Goal: Navigation & Orientation: Find specific page/section

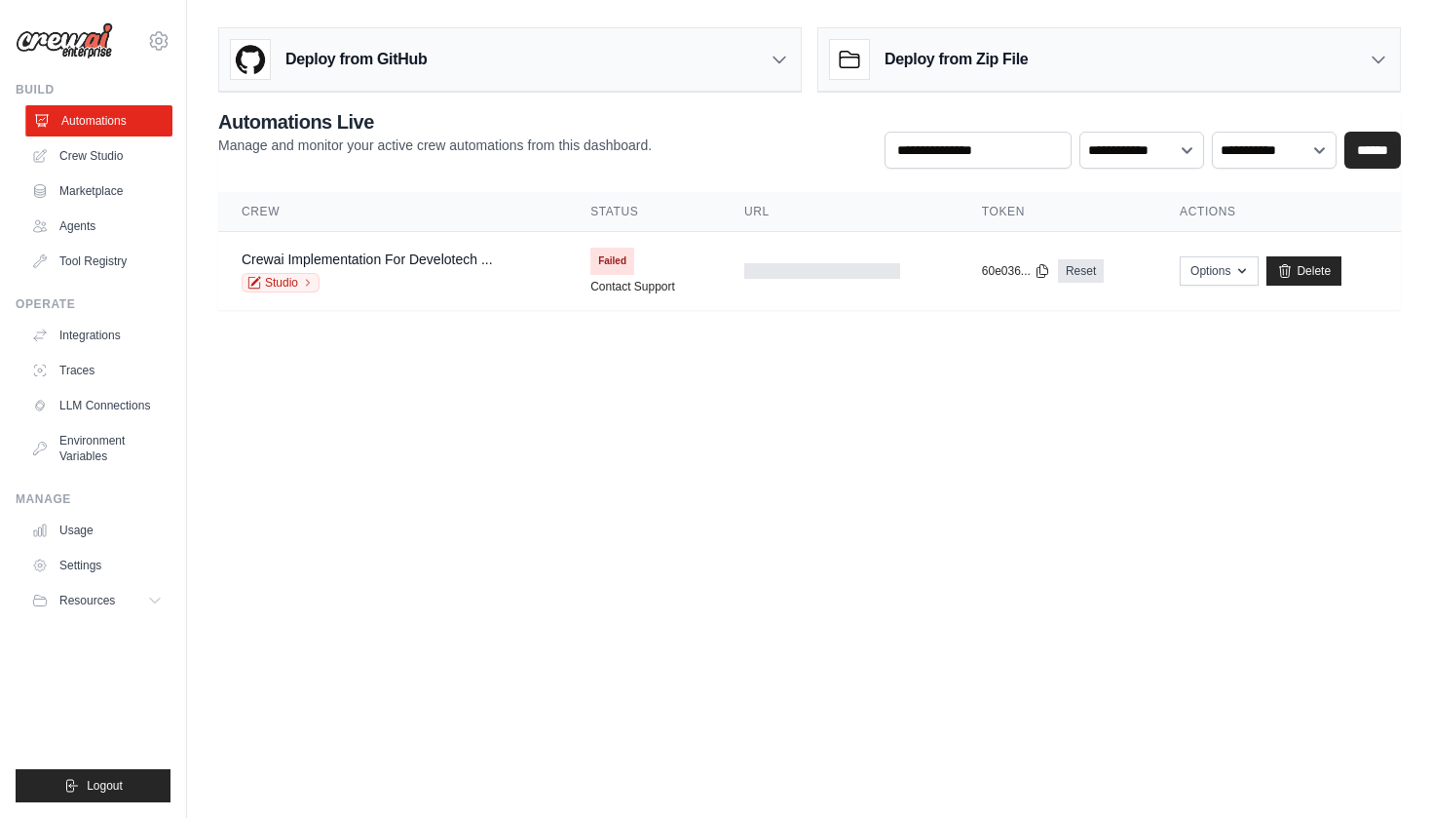
click at [63, 130] on link "Automations" at bounding box center [98, 120] width 147 height 31
click at [77, 47] on img at bounding box center [64, 40] width 97 height 37
click at [88, 534] on link "Usage" at bounding box center [98, 529] width 147 height 31
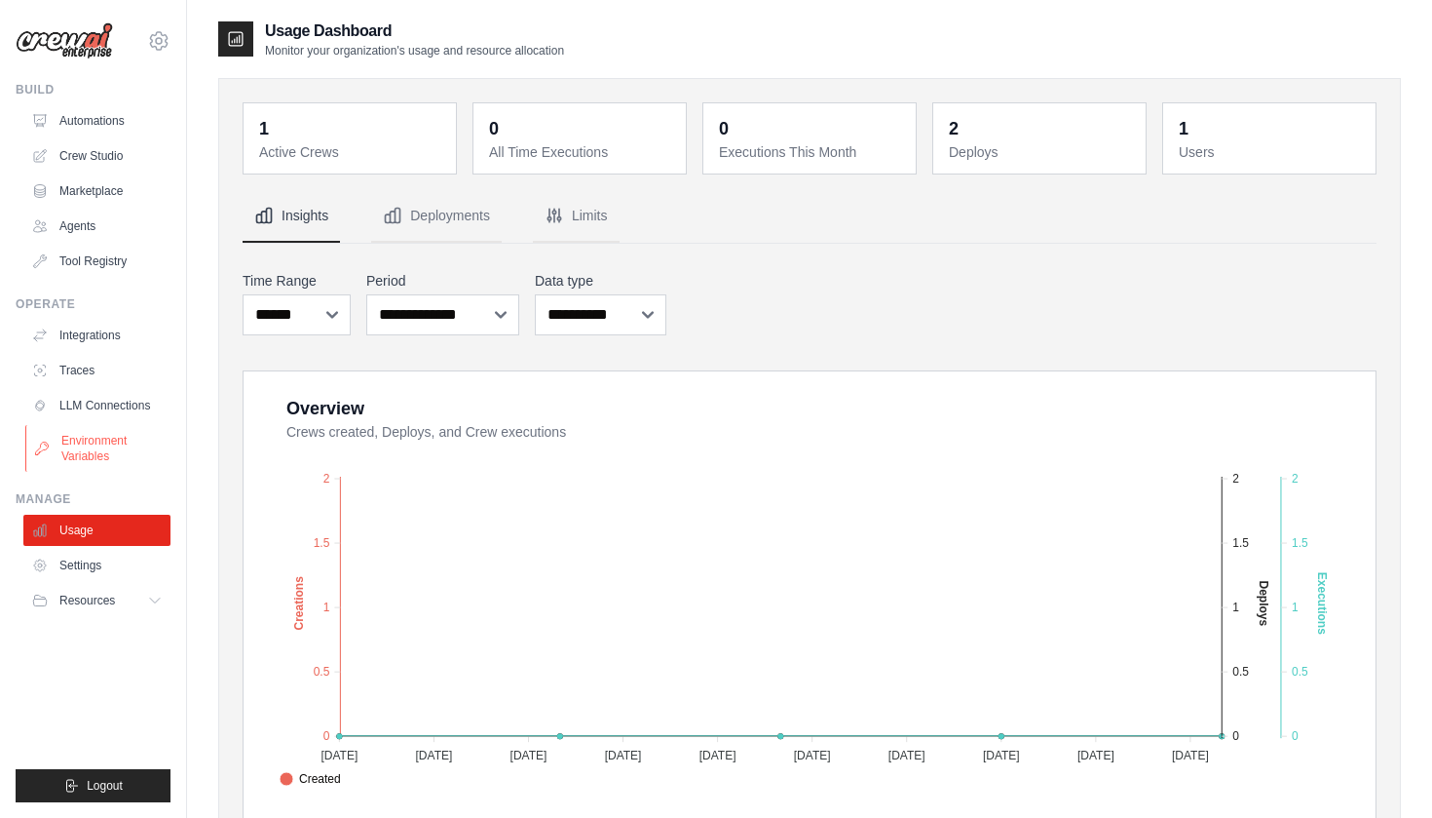
click at [94, 467] on link "Environment Variables" at bounding box center [98, 448] width 147 height 47
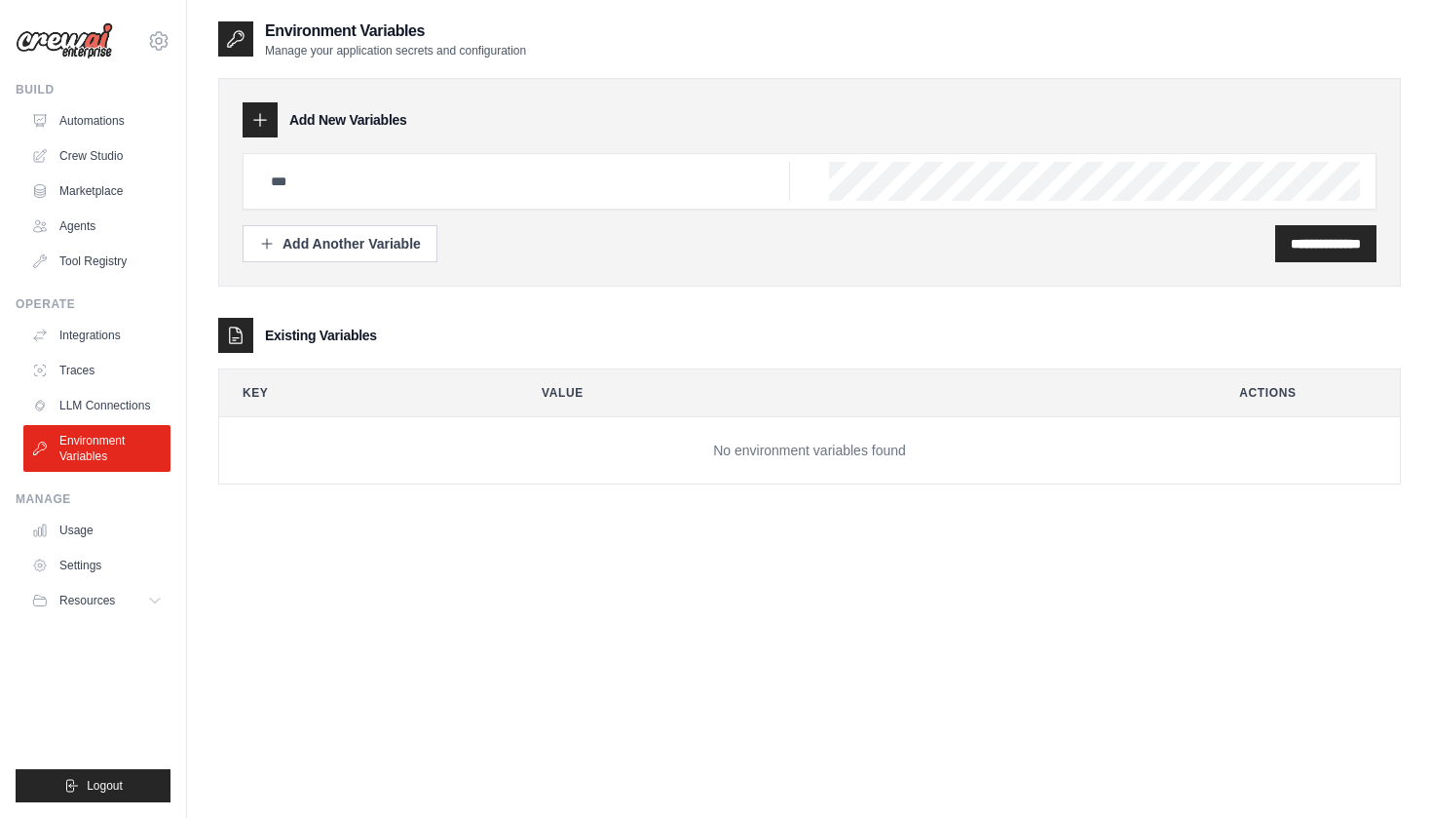
click at [116, 388] on ul "Integrations Traces LLM Connections Environment Variables" at bounding box center [96, 396] width 147 height 152
click at [96, 416] on link "LLM Connections" at bounding box center [98, 405] width 147 height 31
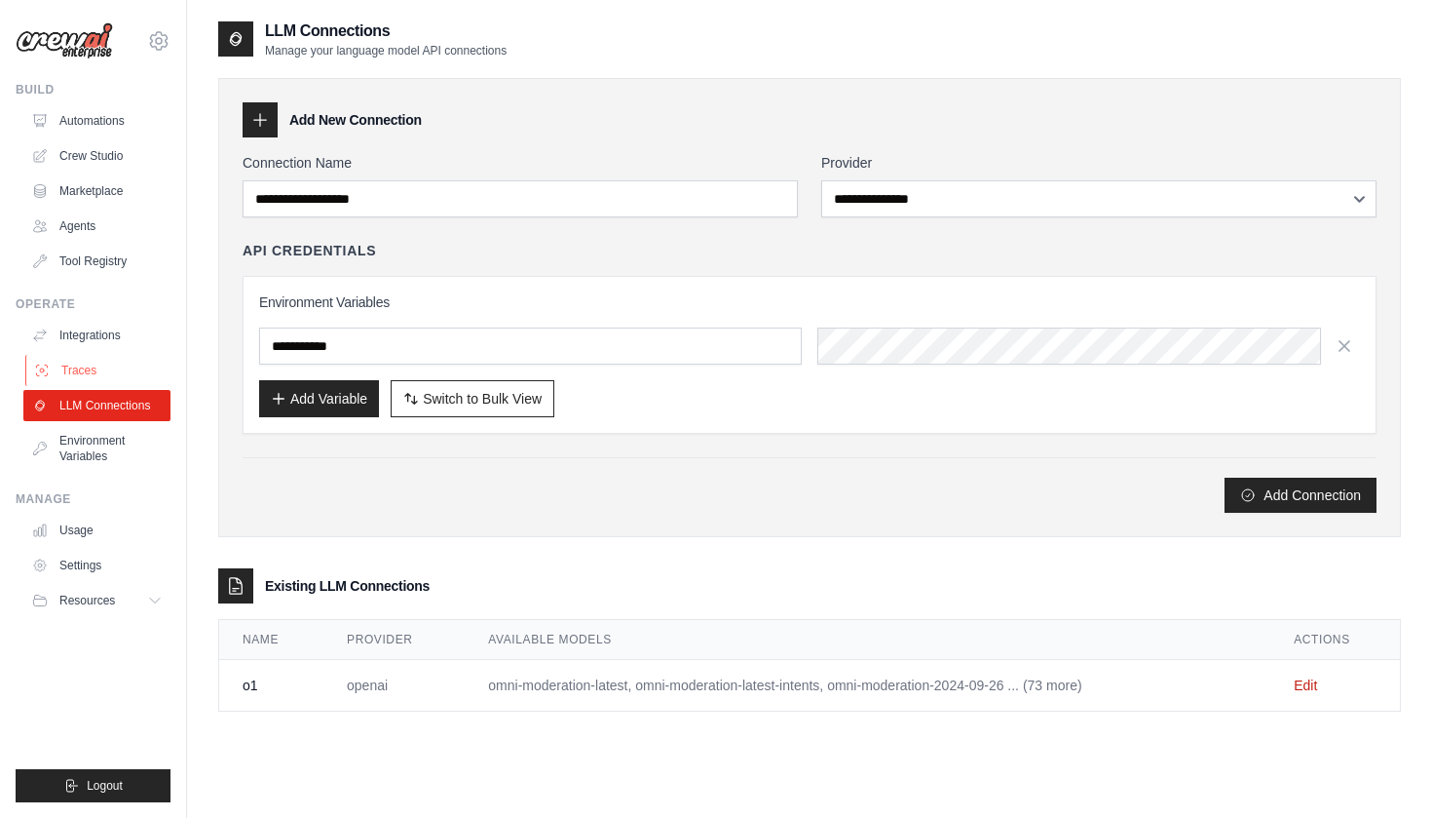
click at [78, 361] on link "Traces" at bounding box center [98, 370] width 147 height 31
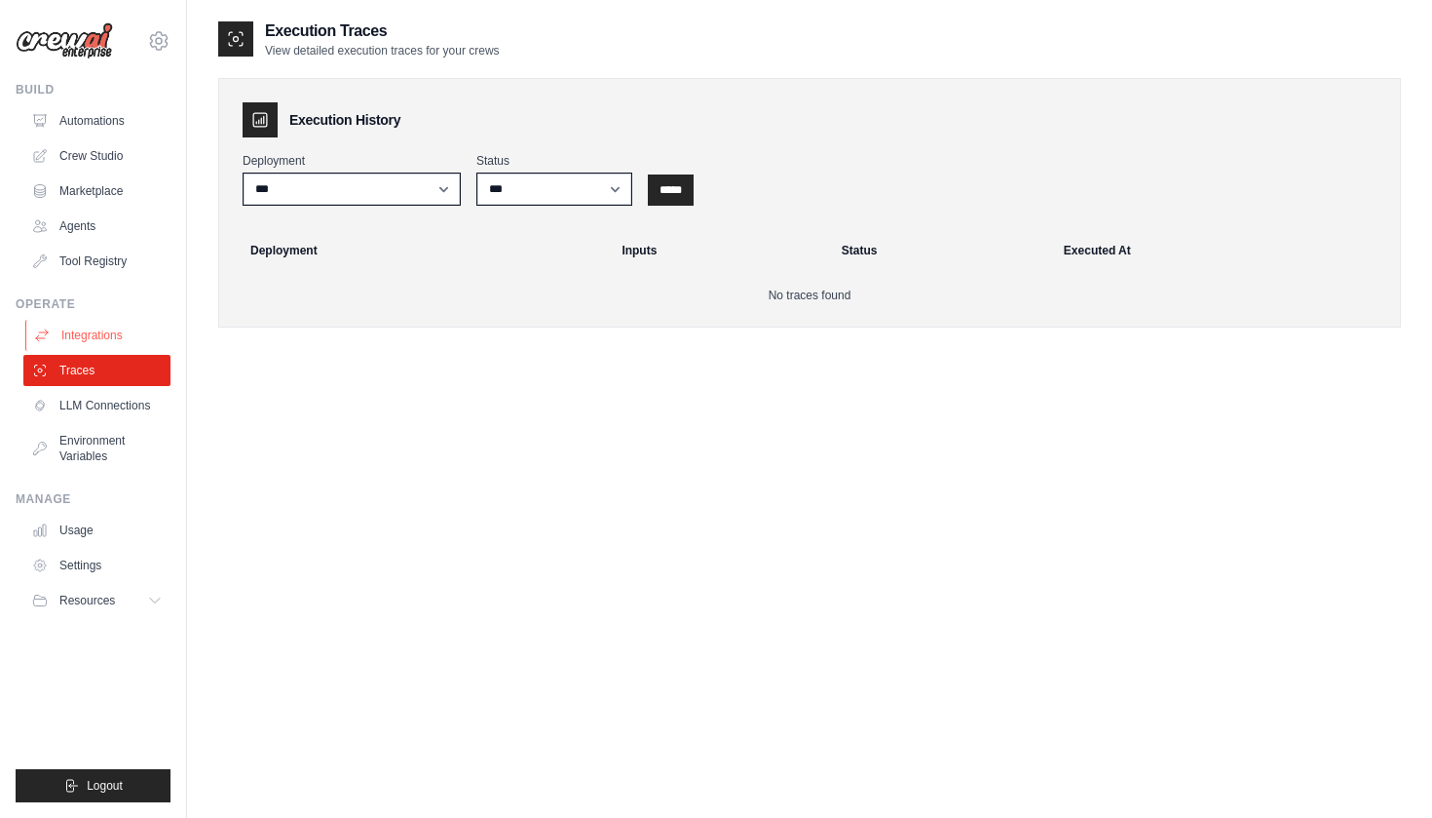
click at [96, 336] on link "Integrations" at bounding box center [98, 335] width 147 height 31
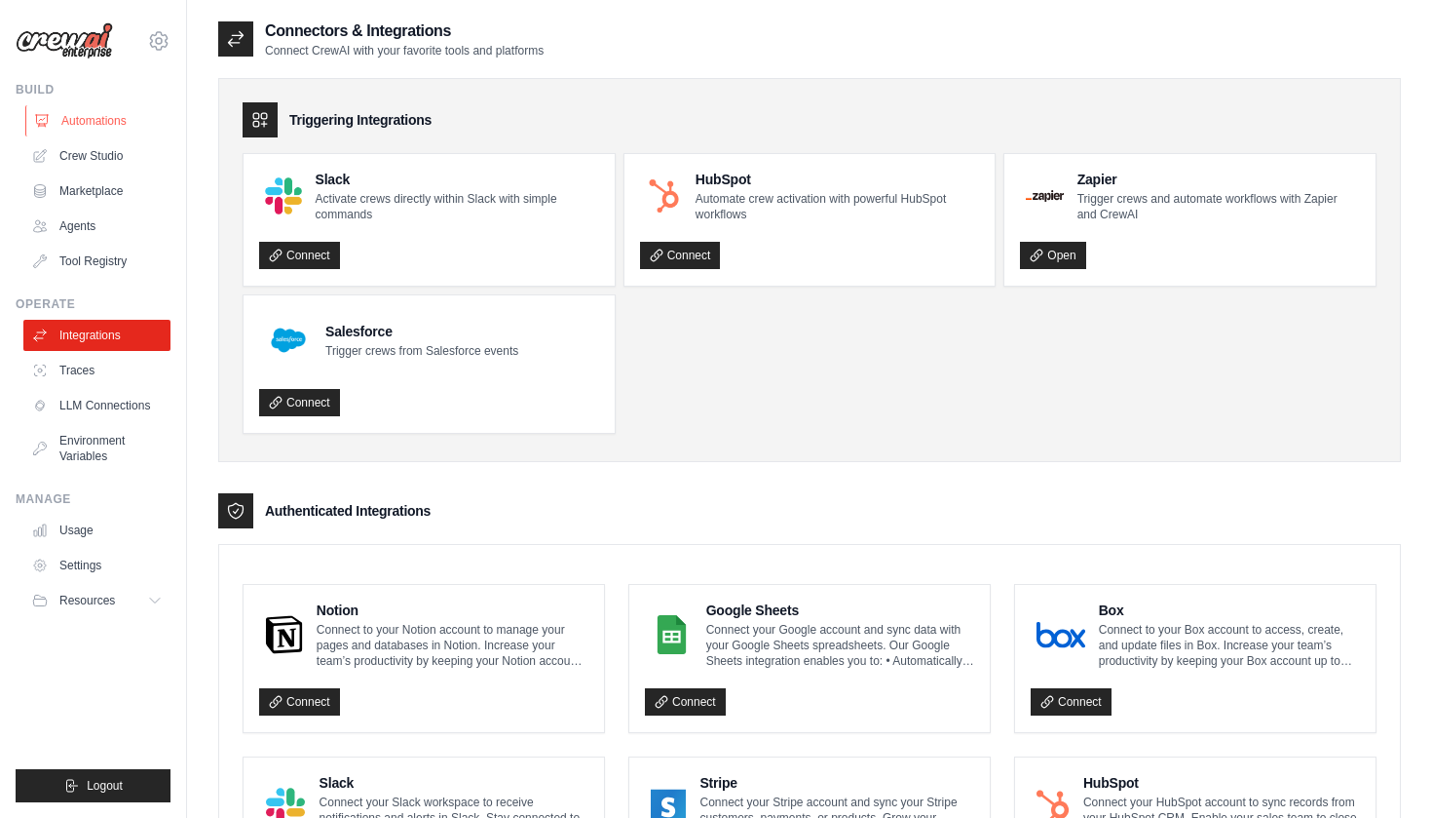
click at [125, 120] on link "Automations" at bounding box center [98, 120] width 147 height 31
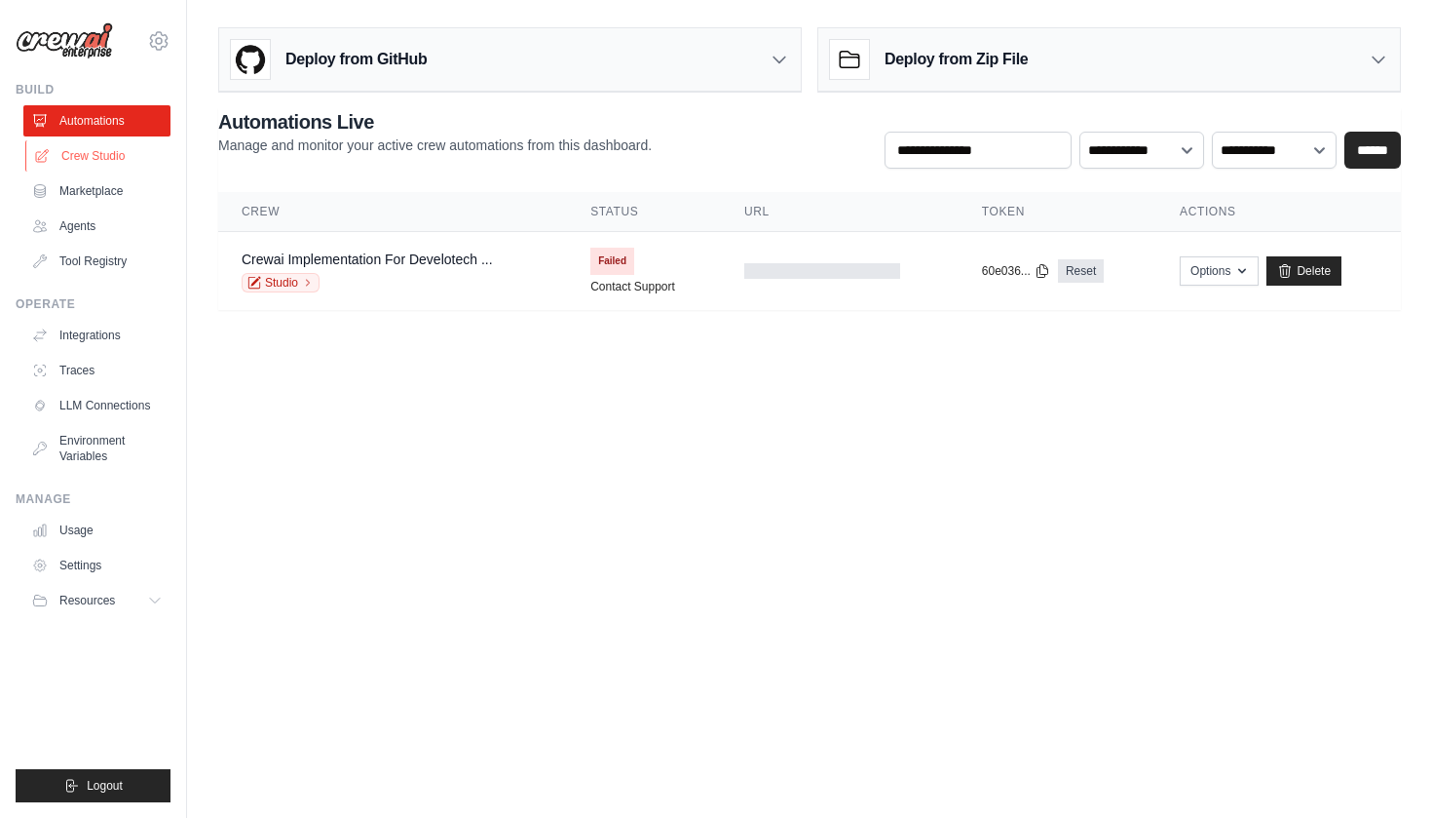
click at [103, 153] on link "Crew Studio" at bounding box center [98, 155] width 147 height 31
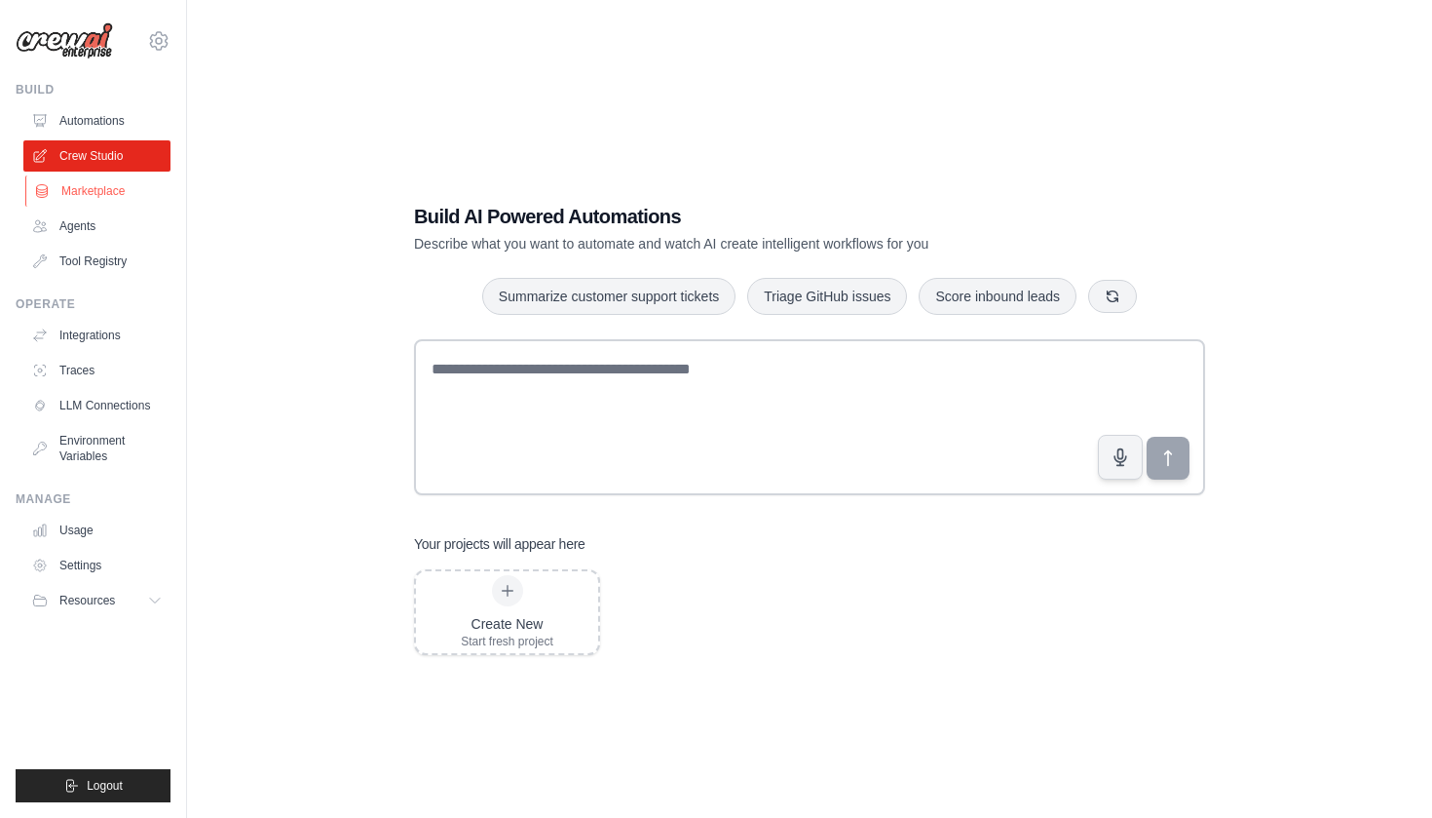
click at [112, 205] on link "Marketplace" at bounding box center [98, 190] width 147 height 31
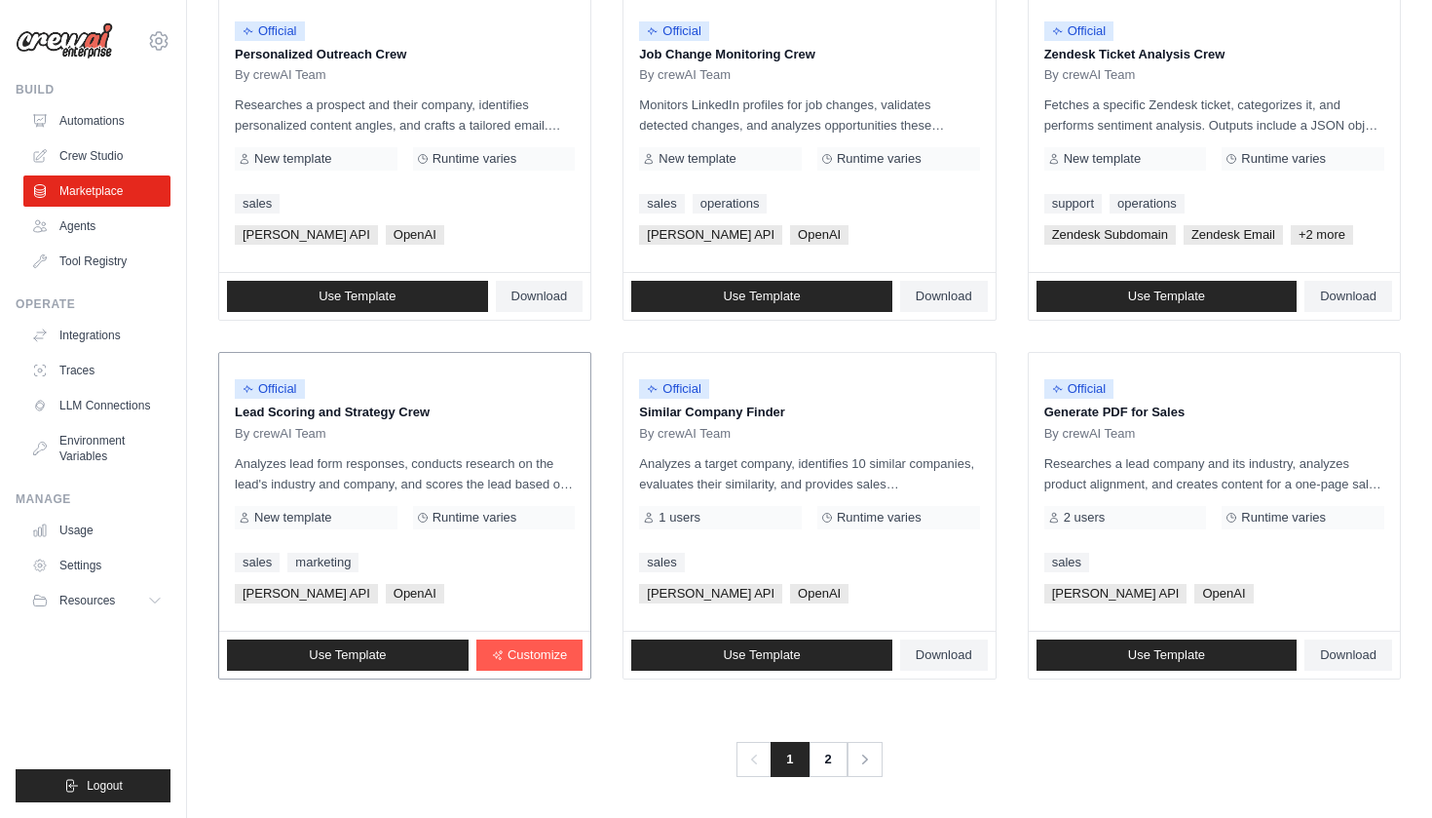
scroll to position [985, 0]
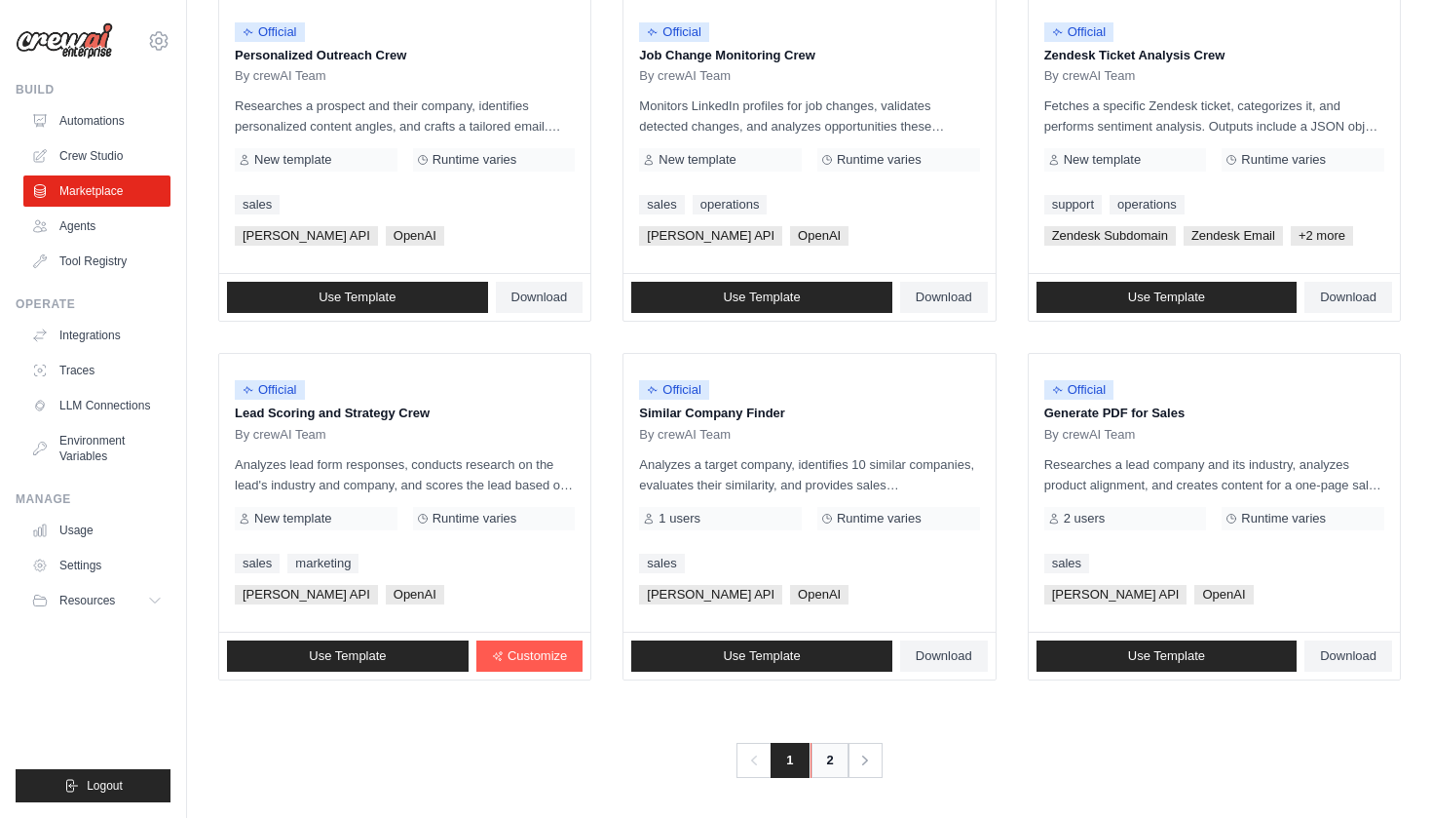
click at [825, 760] on link "2" at bounding box center [830, 759] width 39 height 35
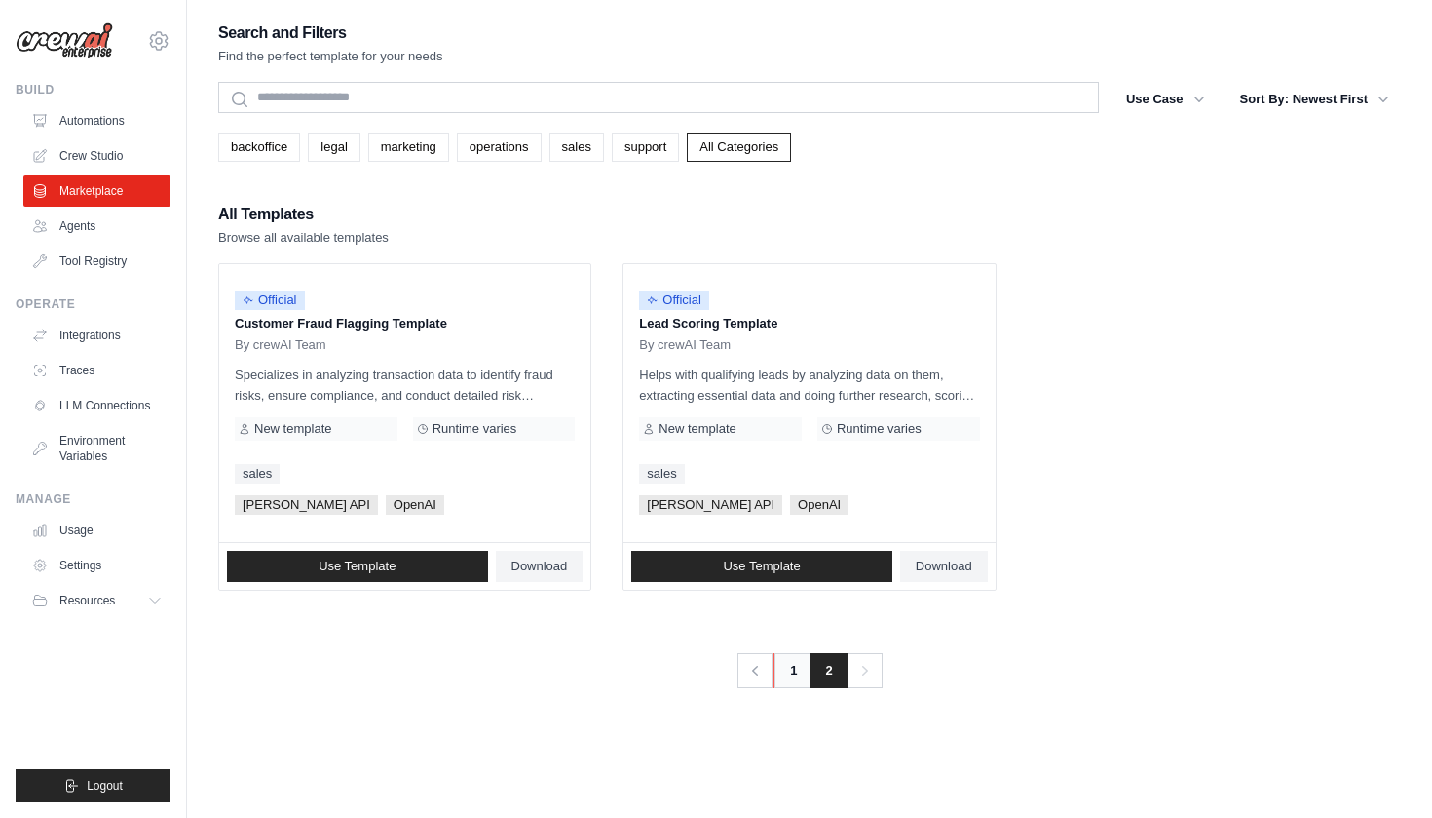
click at [790, 672] on link "1" at bounding box center [793, 670] width 39 height 35
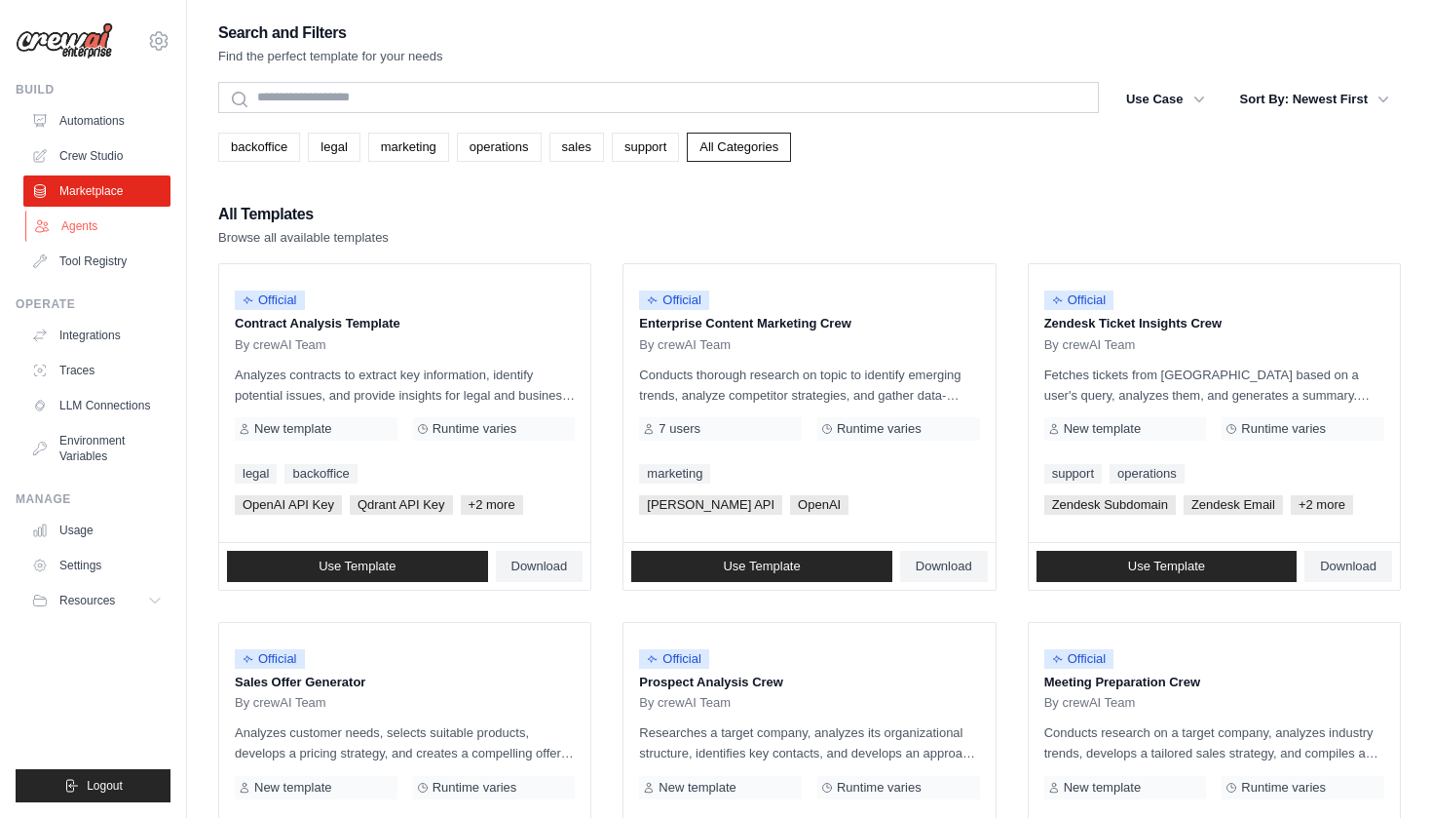
click at [69, 232] on link "Agents" at bounding box center [98, 225] width 147 height 31
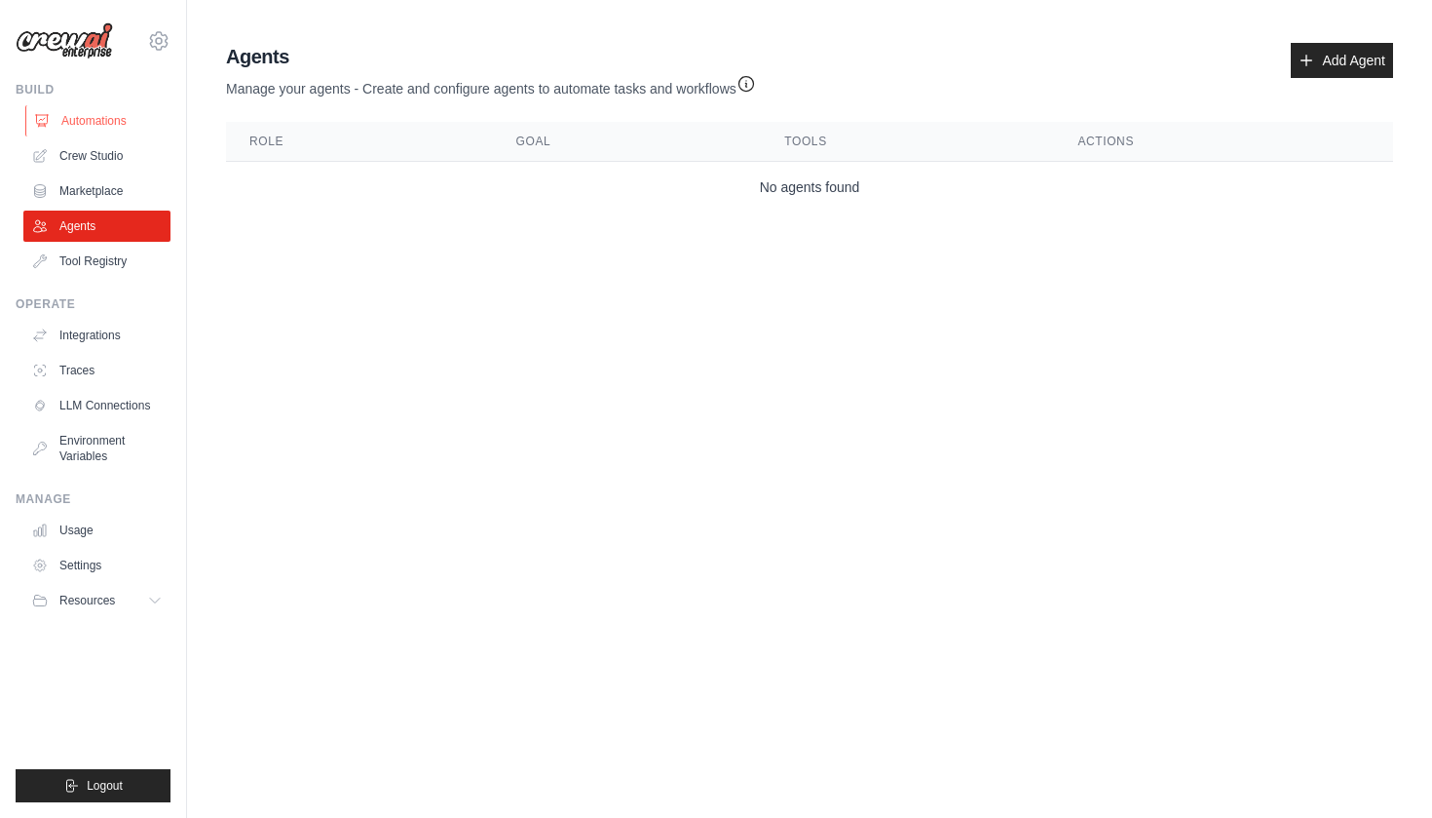
click at [121, 110] on link "Automations" at bounding box center [98, 120] width 147 height 31
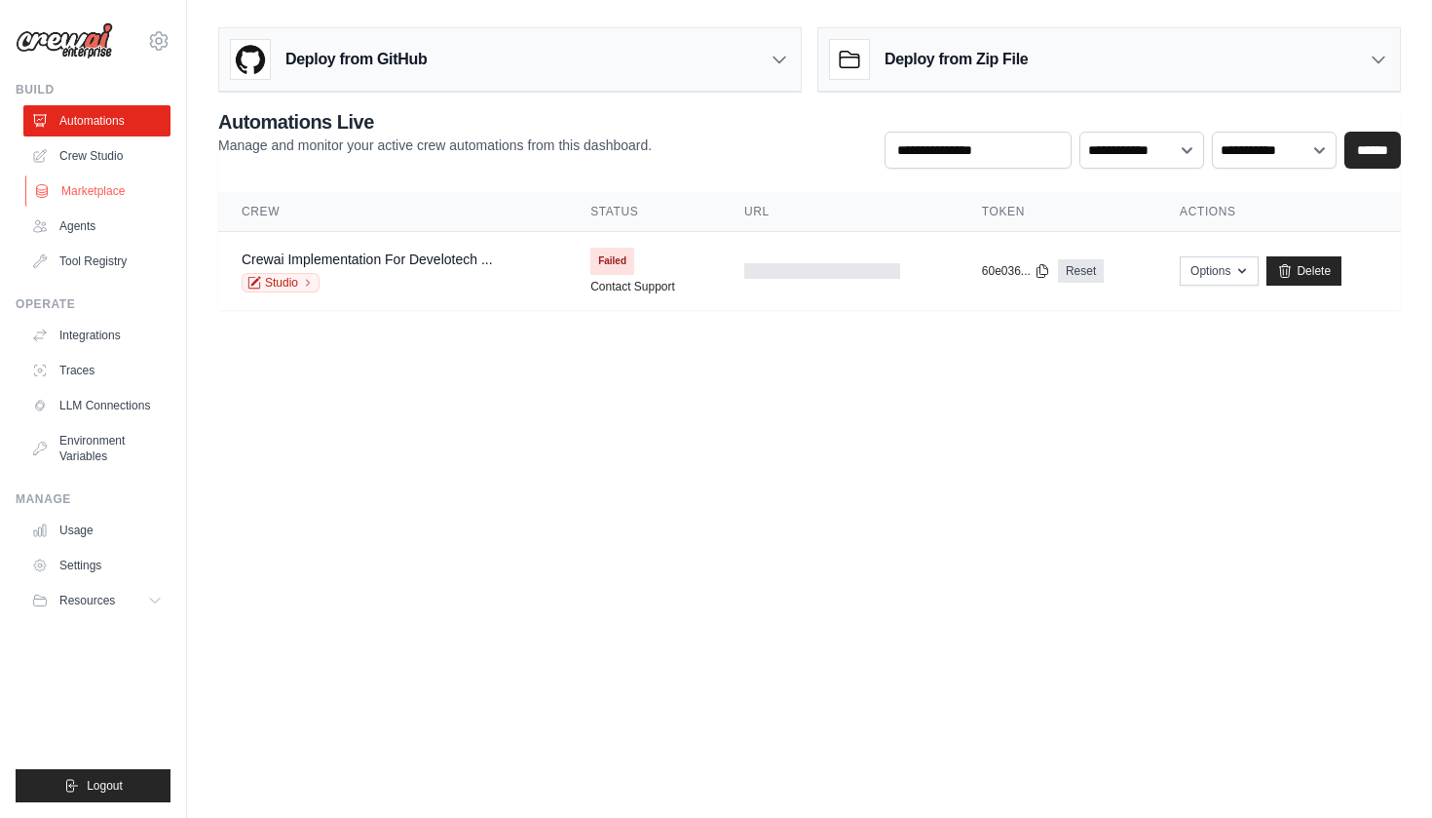
click at [105, 190] on link "Marketplace" at bounding box center [98, 190] width 147 height 31
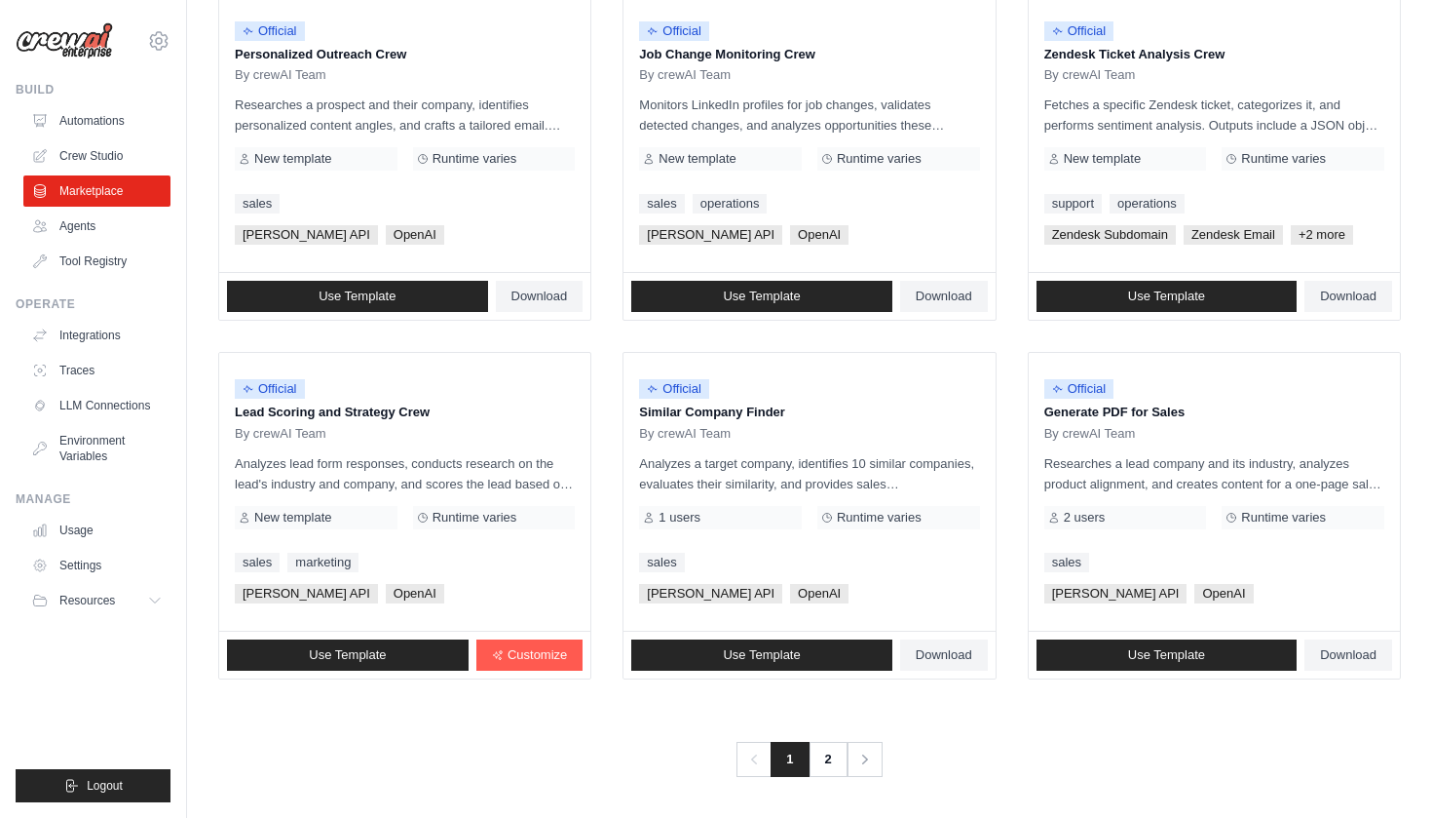
scroll to position [985, 0]
